Goal: Task Accomplishment & Management: Manage account settings

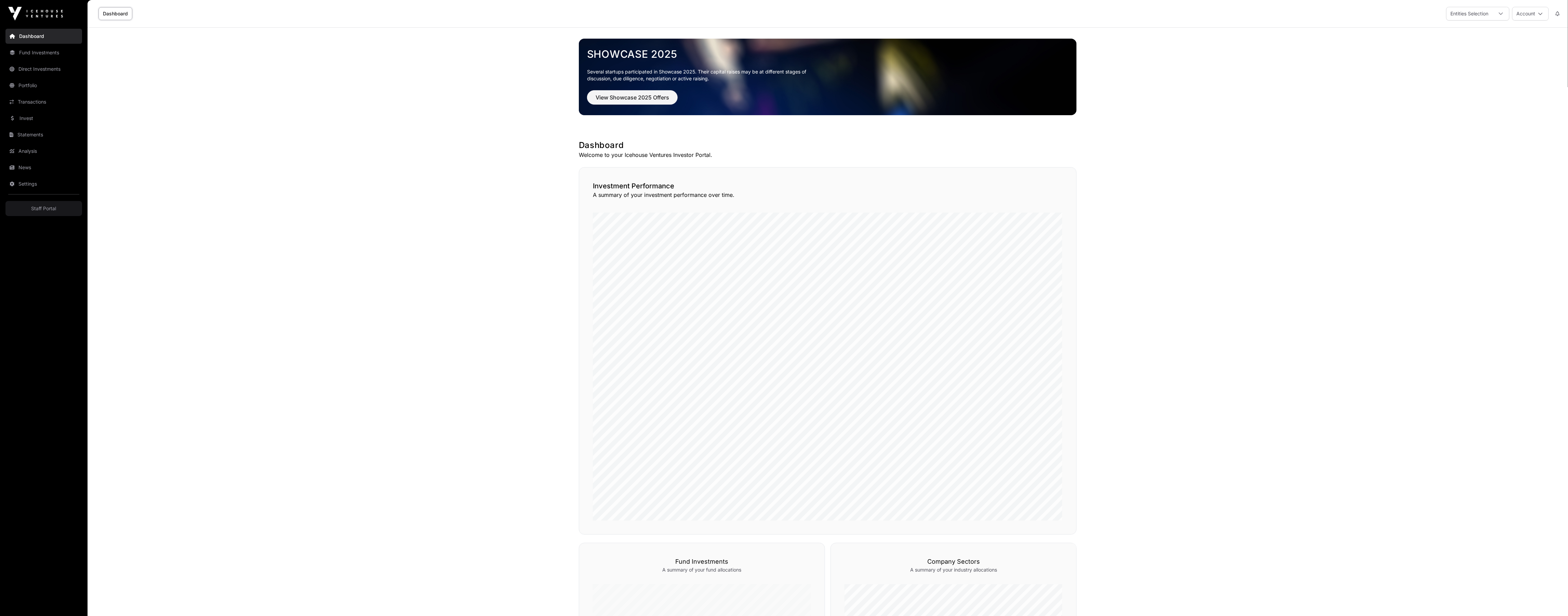
click at [51, 186] on link "Settings" at bounding box center [44, 184] width 77 height 15
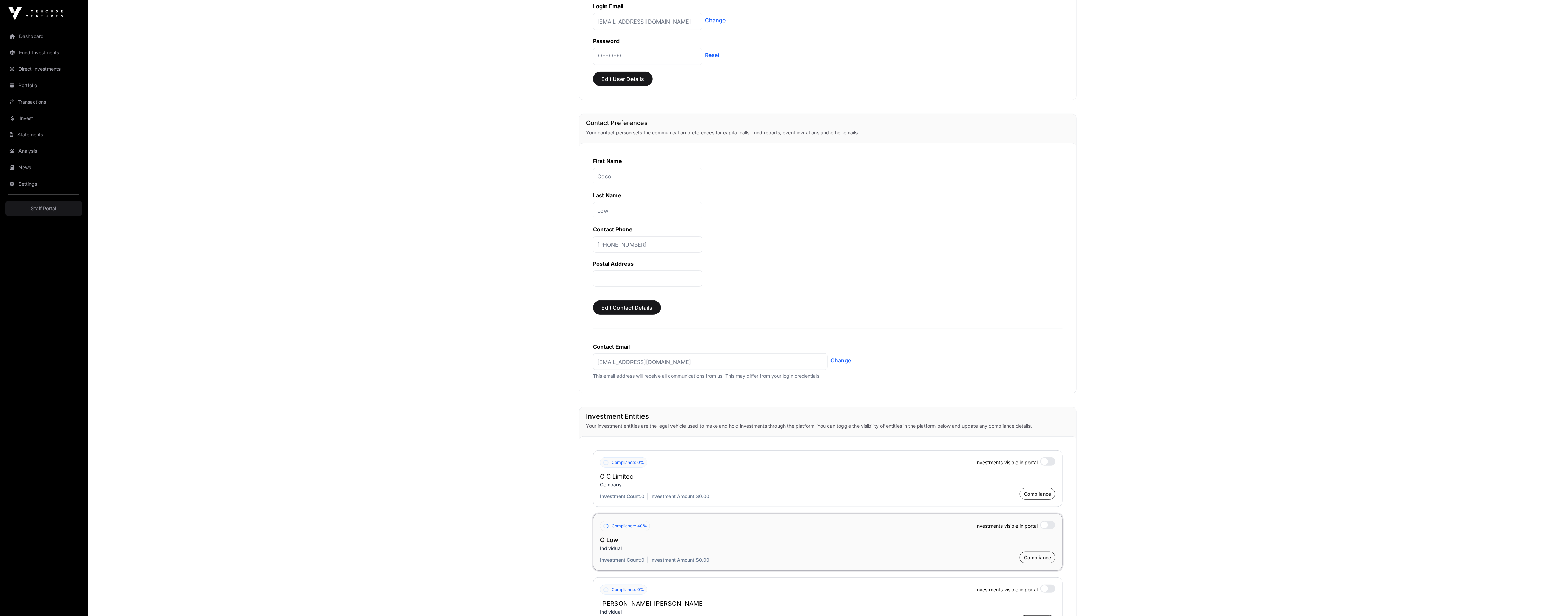
scroll to position [323, 0]
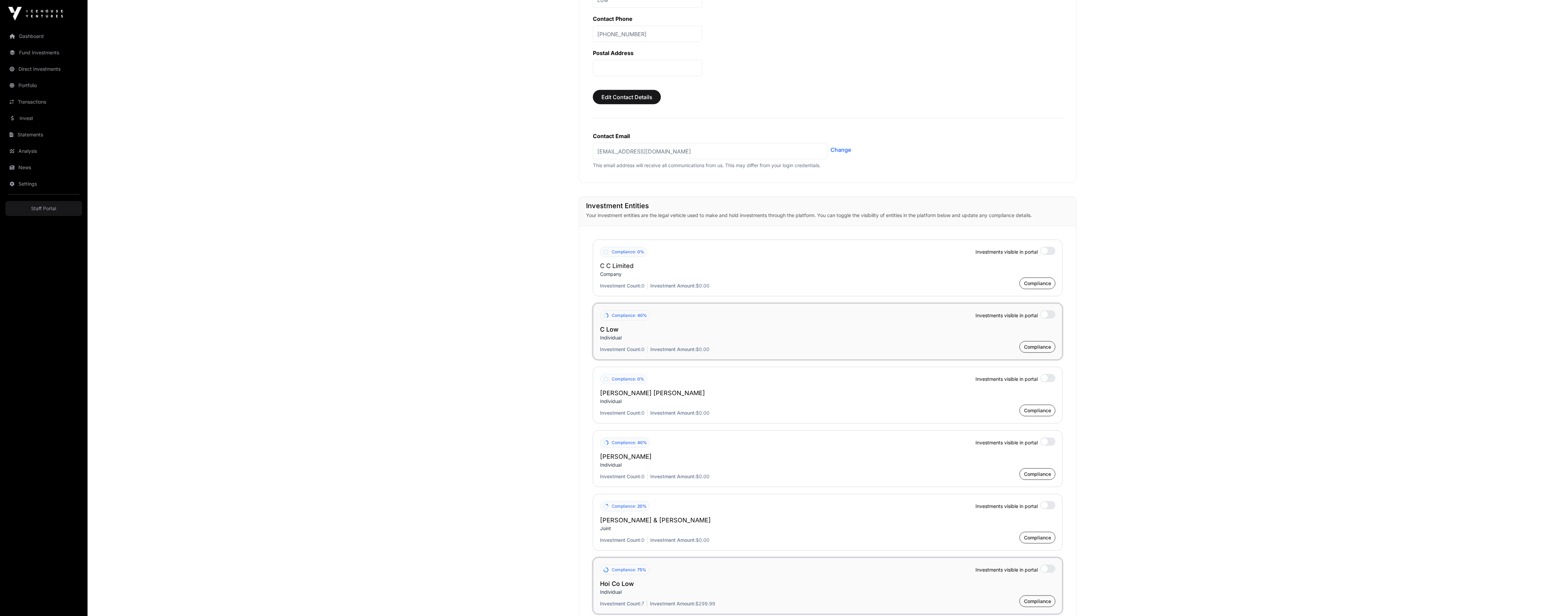
click at [699, 356] on div "Compliance: 40% Investments visible in portal C Low Individual Investment Count…" at bounding box center [828, 331] width 470 height 57
click at [707, 346] on div "Investment Count: 0 Investment Amount: $0.00 Compliance" at bounding box center [828, 347] width 455 height 12
click at [1032, 351] on span "Compliance" at bounding box center [1037, 347] width 27 height 7
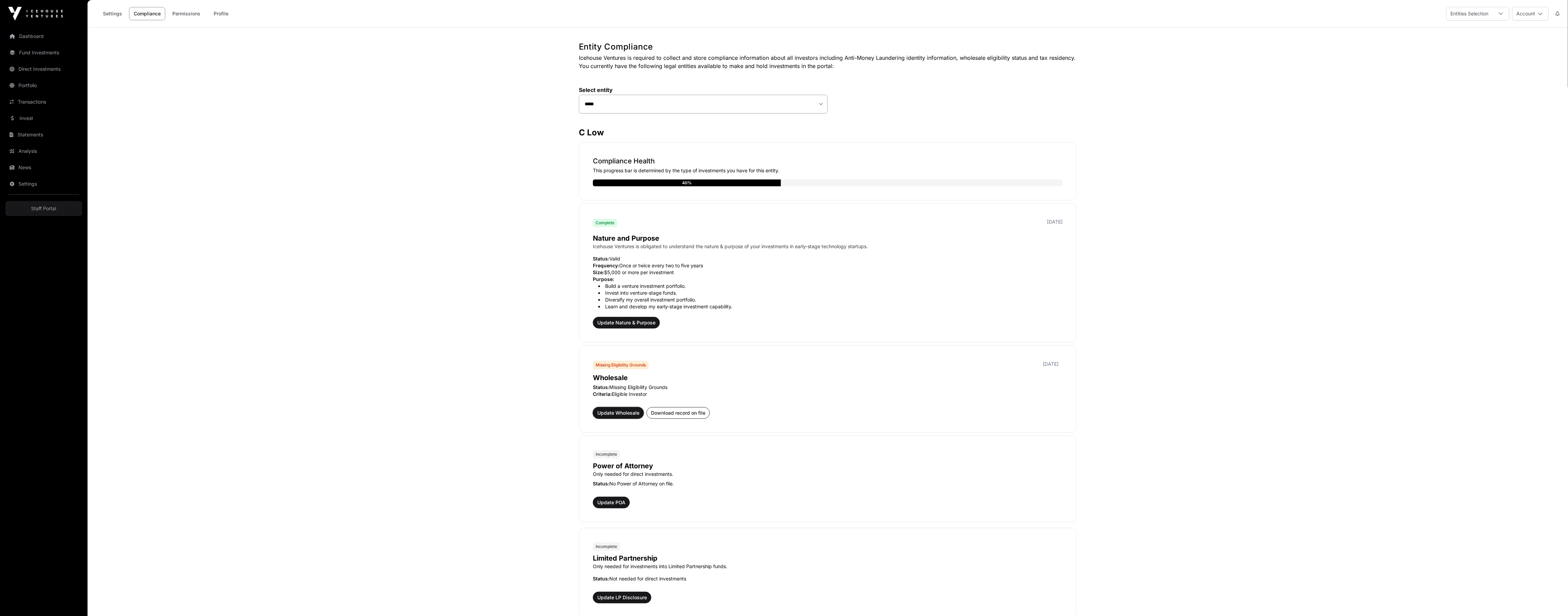
click at [621, 418] on button "Update Wholesale" at bounding box center [618, 413] width 51 height 12
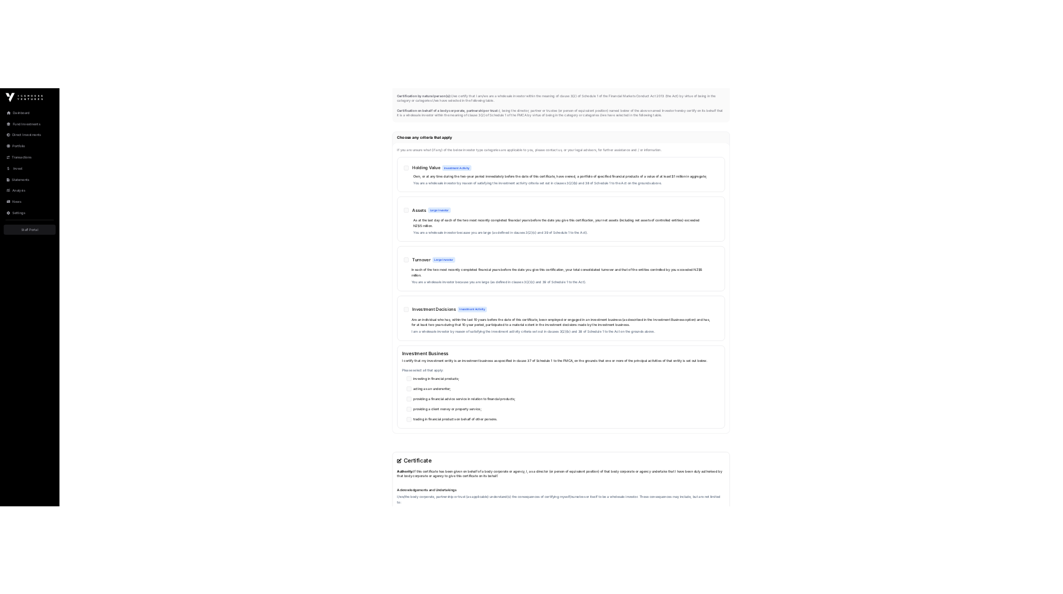
scroll to position [486, 0]
